Goal: Find specific page/section: Find specific page/section

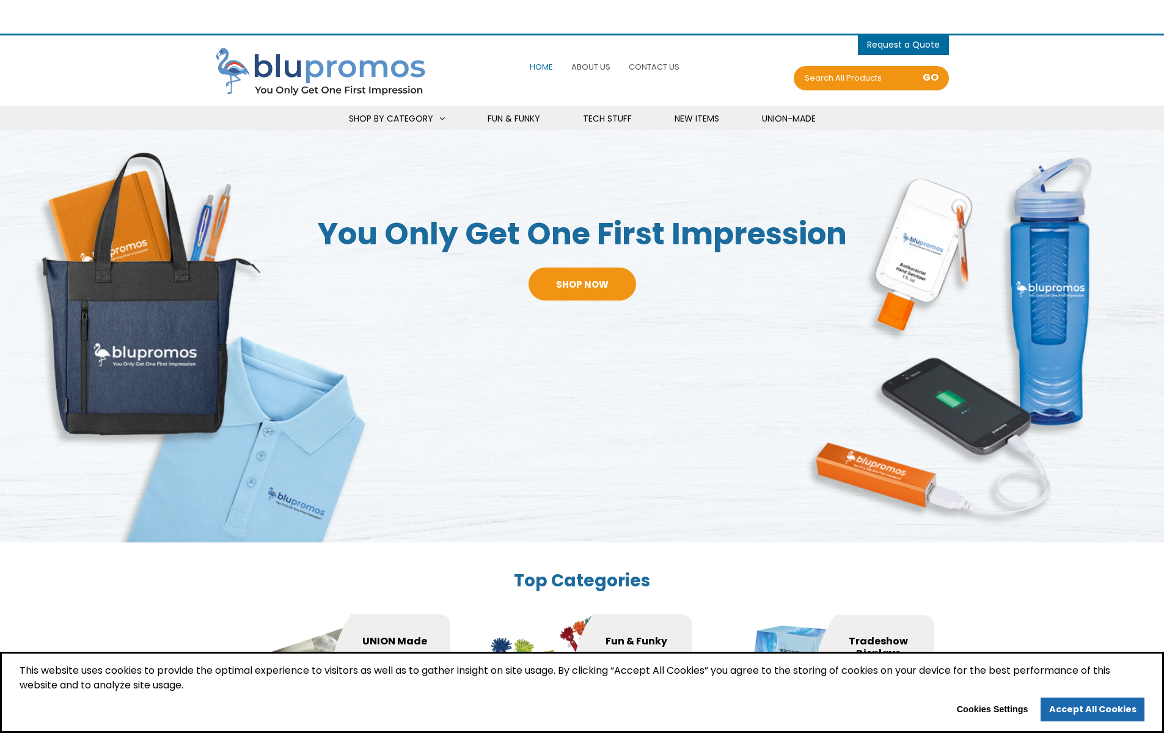
select select "Widget Language Translate"
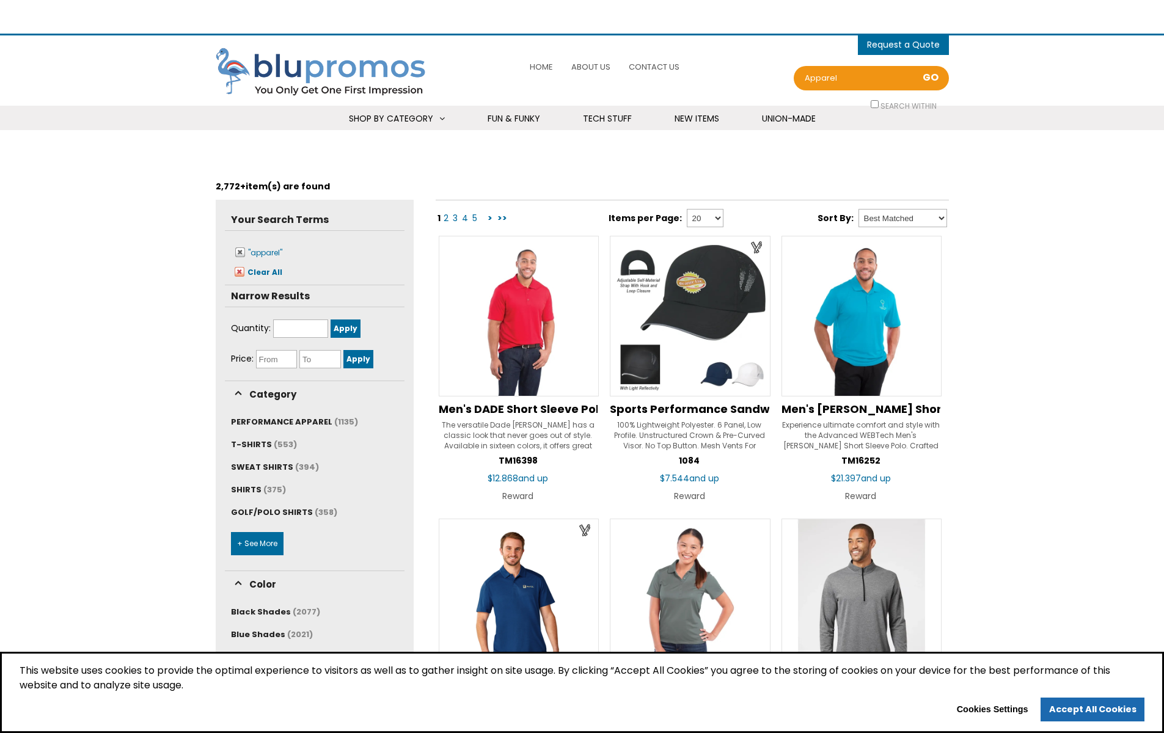
select select "Widget Language Translate"
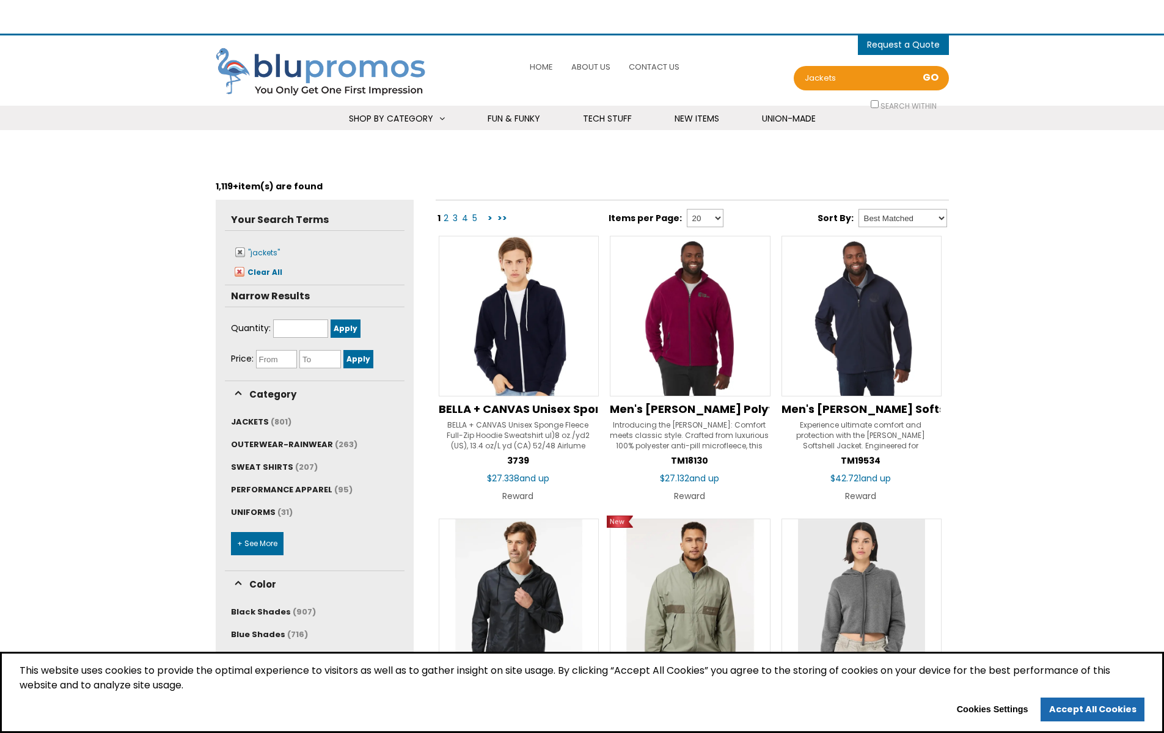
select select "Widget Language Translate"
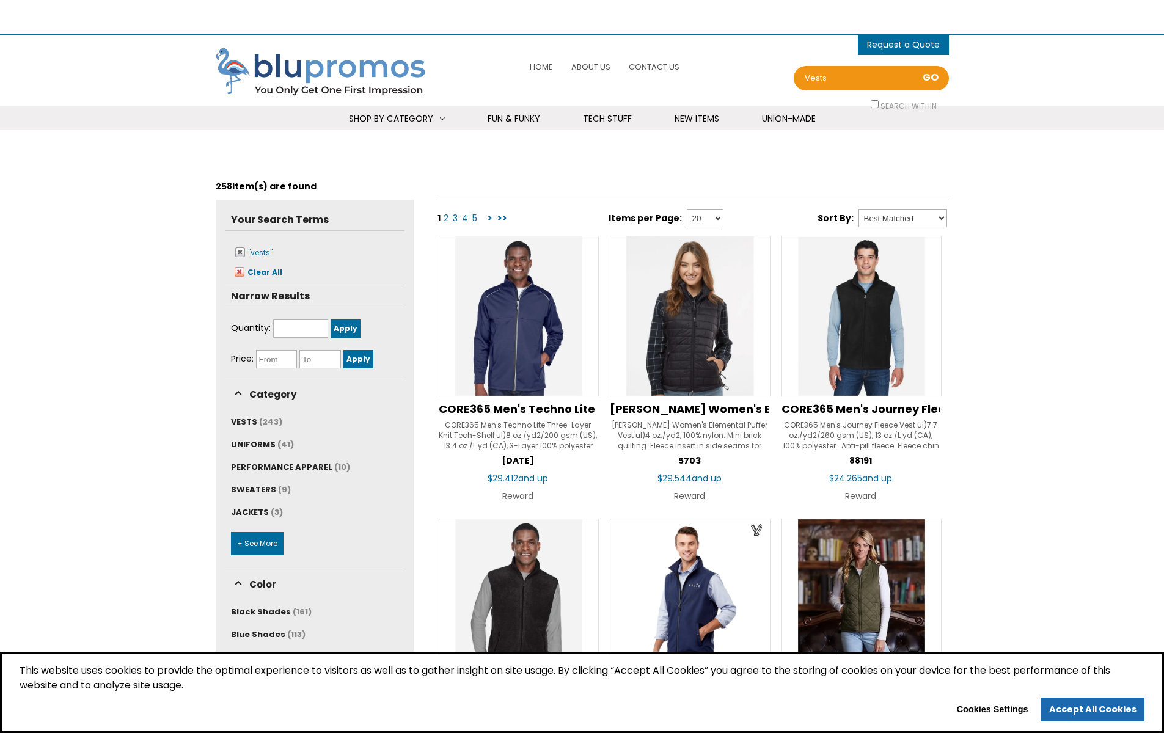
select select "Widget Language Translate"
